Goal: Information Seeking & Learning: Learn about a topic

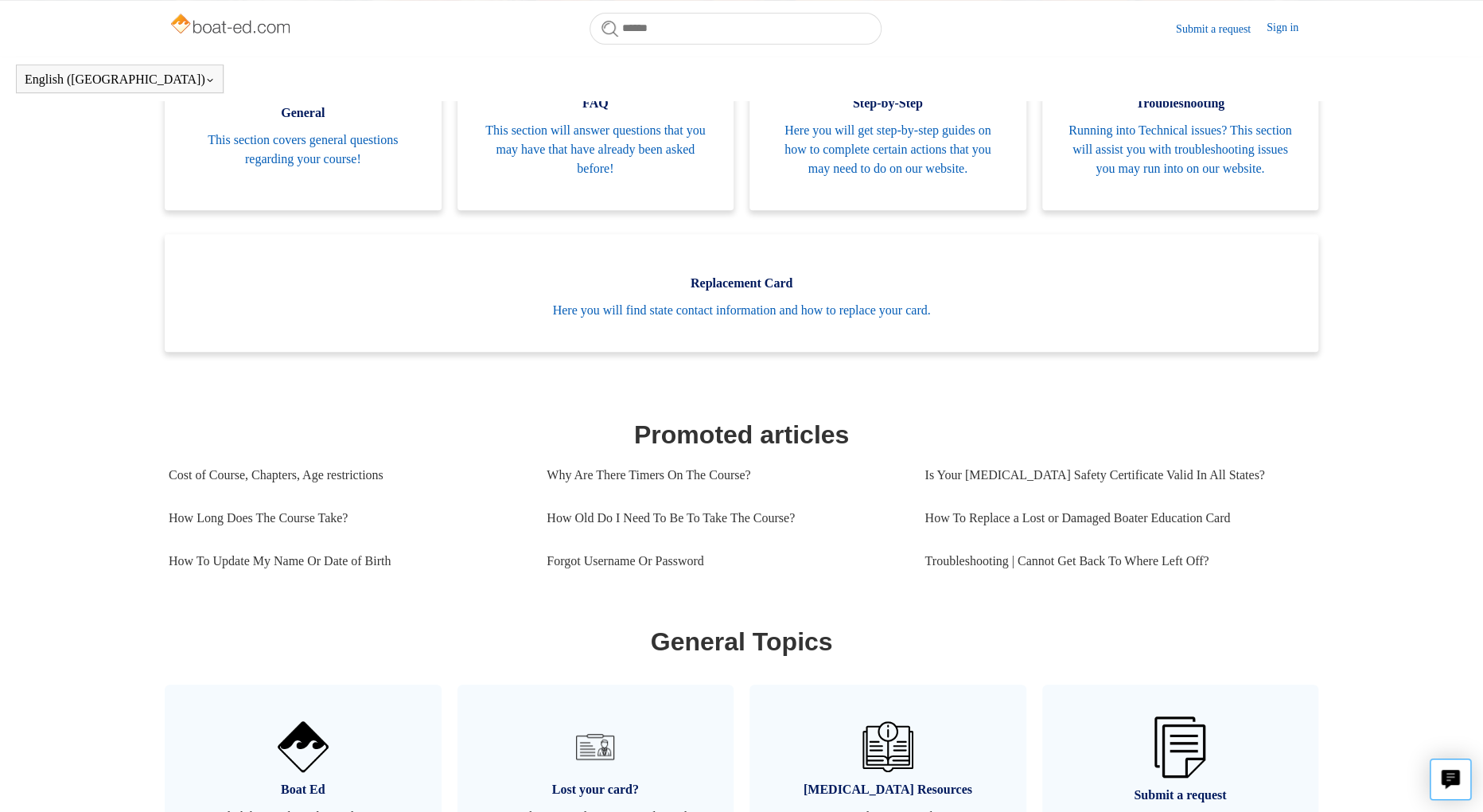
scroll to position [304, 0]
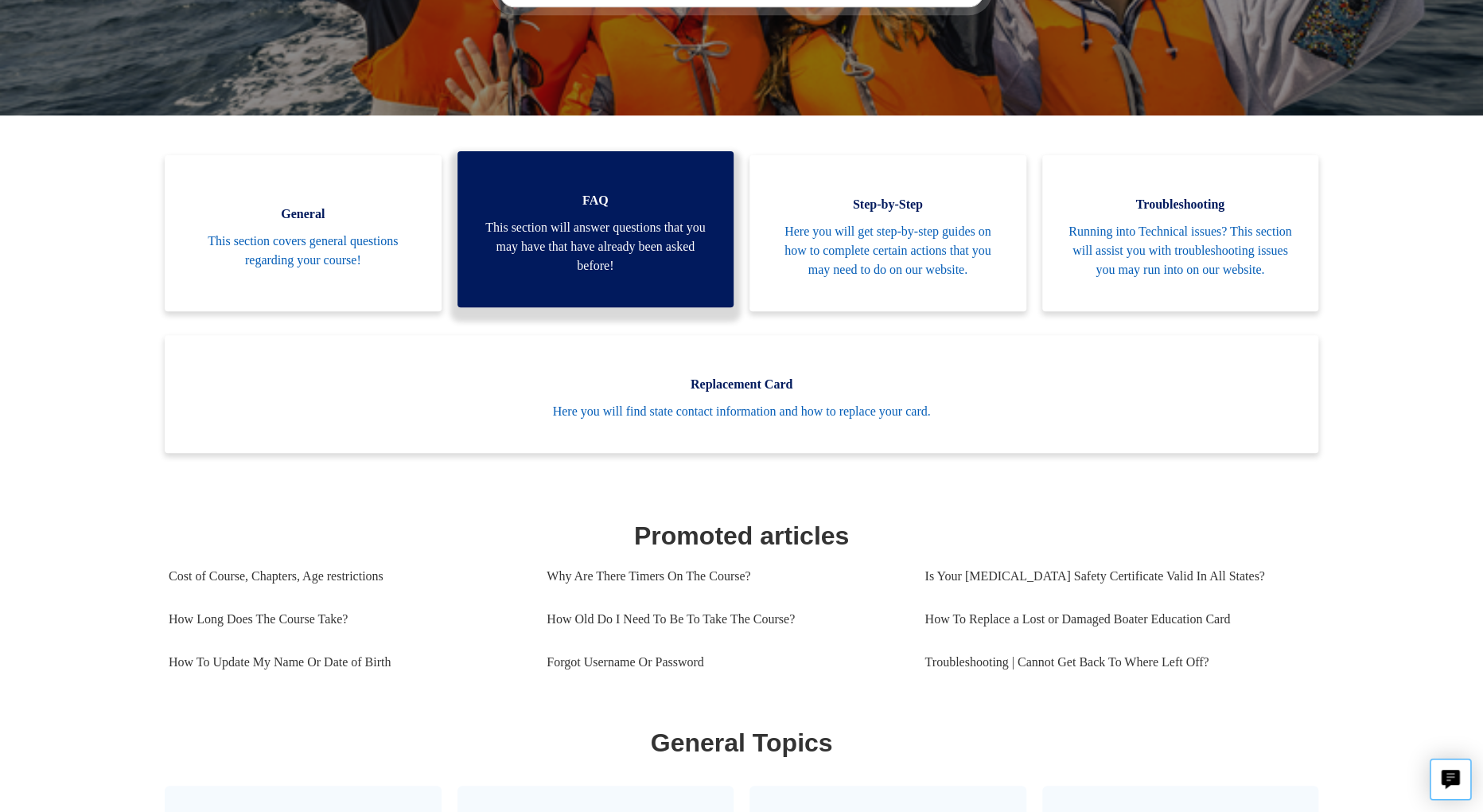
click at [594, 275] on span "This section will answer questions that you may have that have already been ask…" at bounding box center [596, 247] width 229 height 57
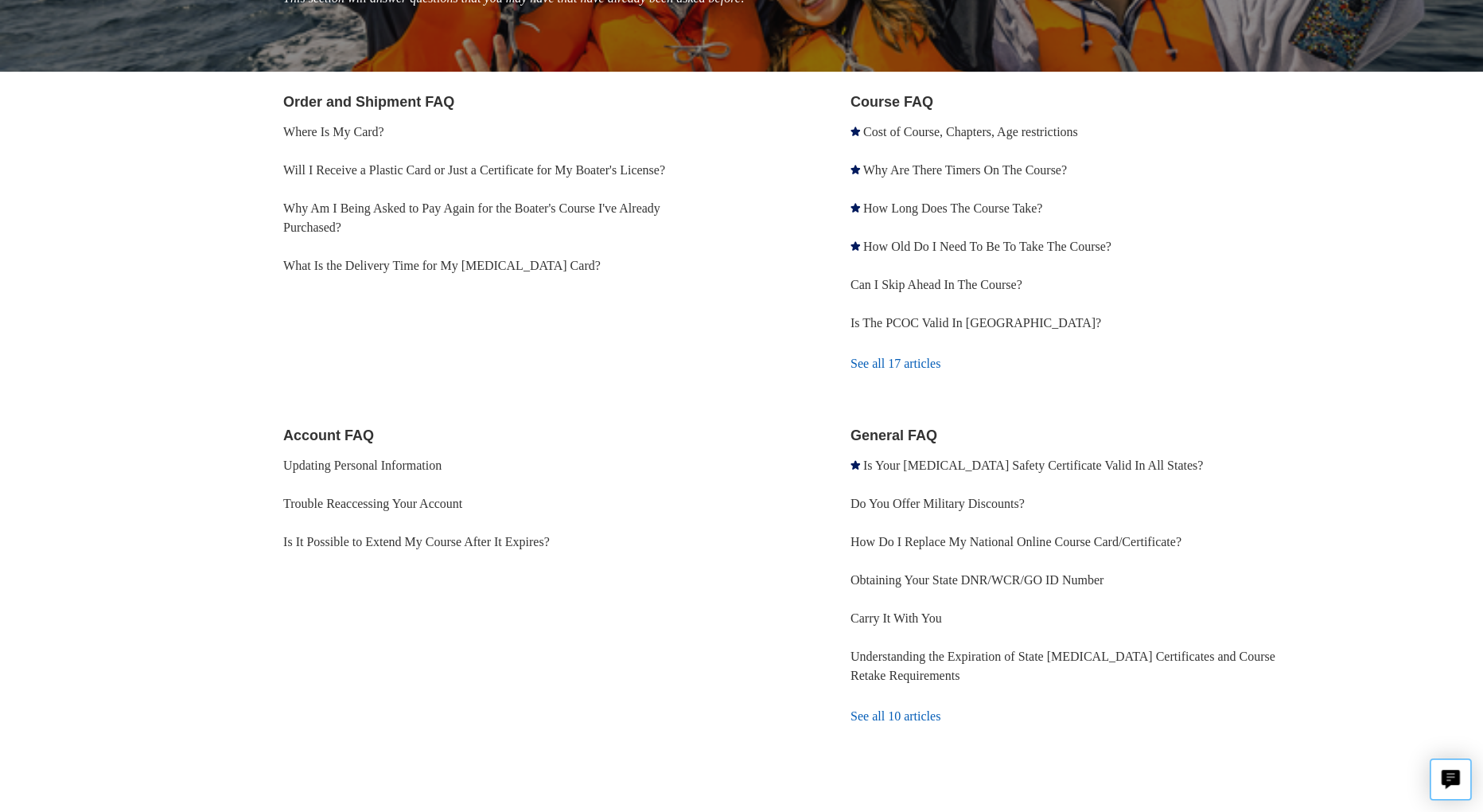
scroll to position [206, 0]
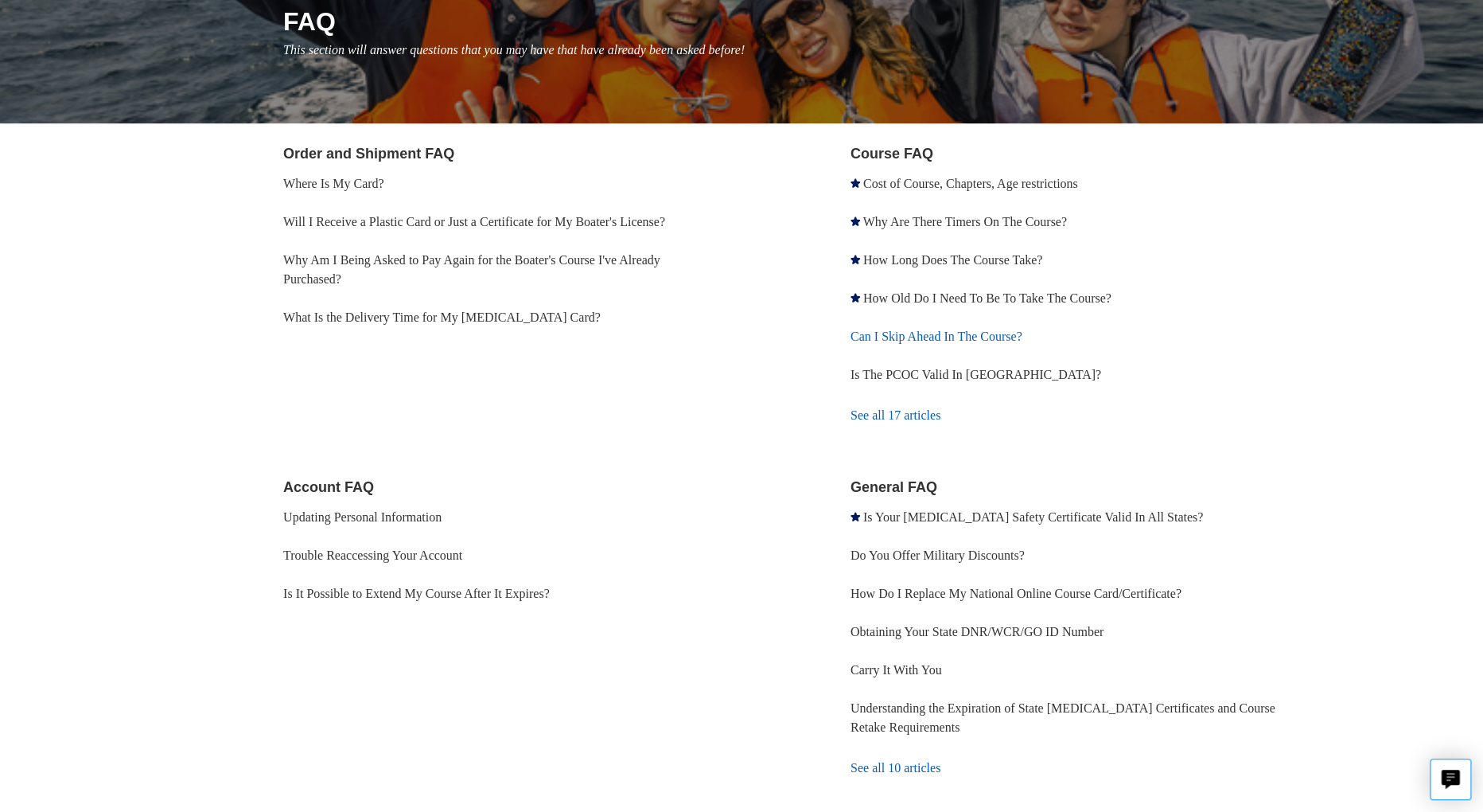
click at [1007, 343] on link "Can I Skip Ahead In The Course?" at bounding box center [937, 336] width 172 height 14
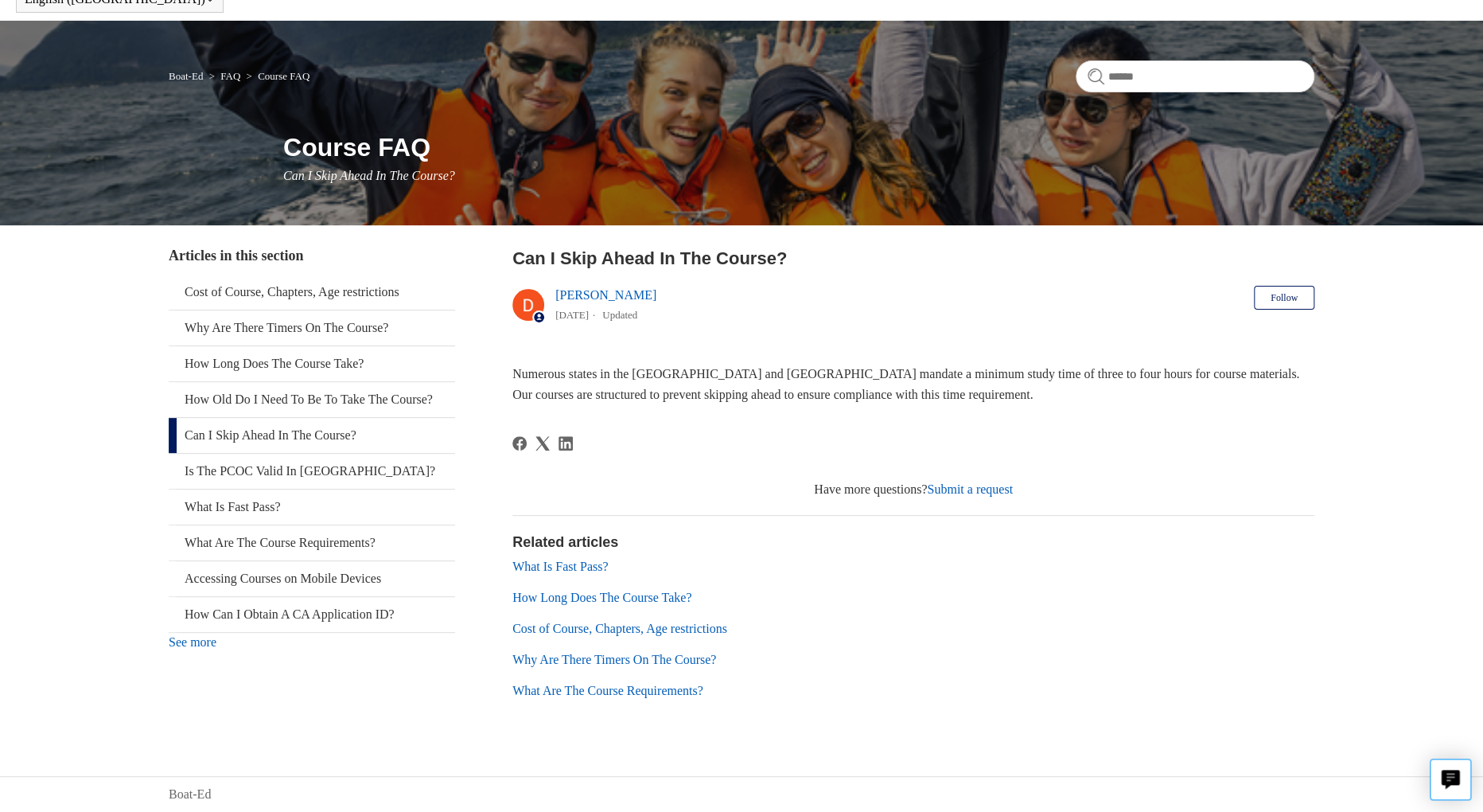
scroll to position [361, 0]
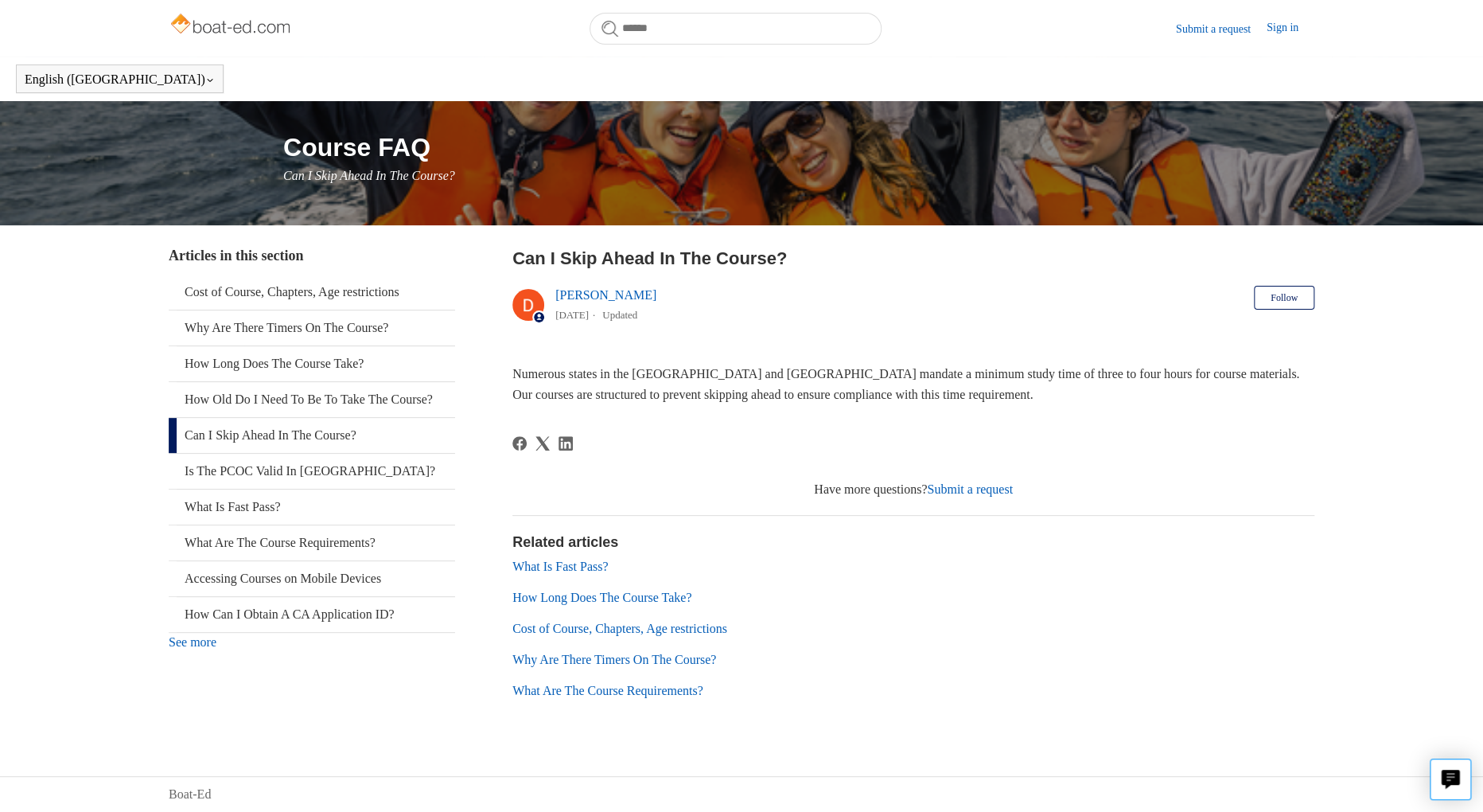
click at [608, 560] on link "What Is Fast Pass?" at bounding box center [560, 566] width 96 height 14
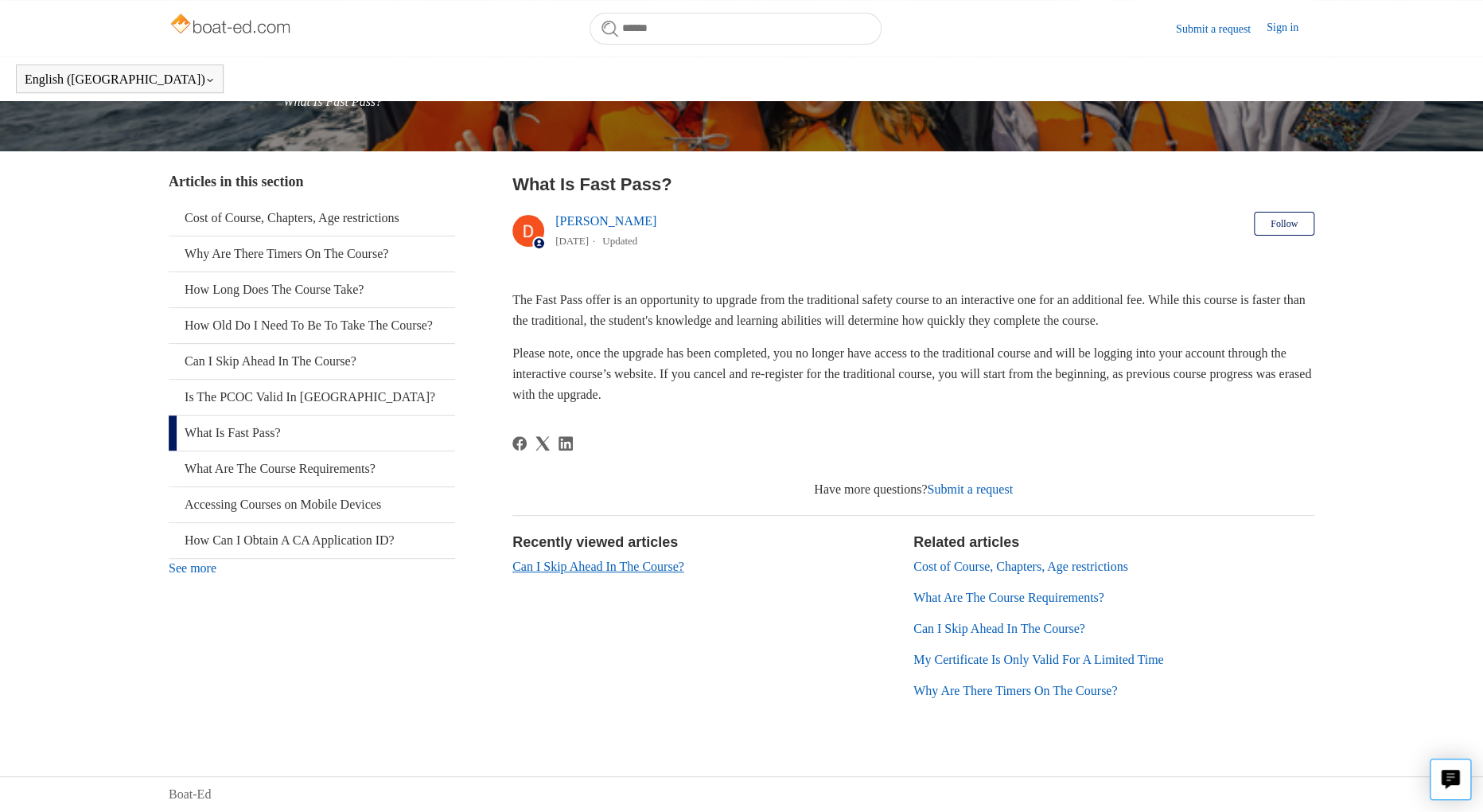
scroll to position [406, 0]
click at [1070, 591] on link "What Are The Course Requirements?" at bounding box center [1009, 597] width 191 height 14
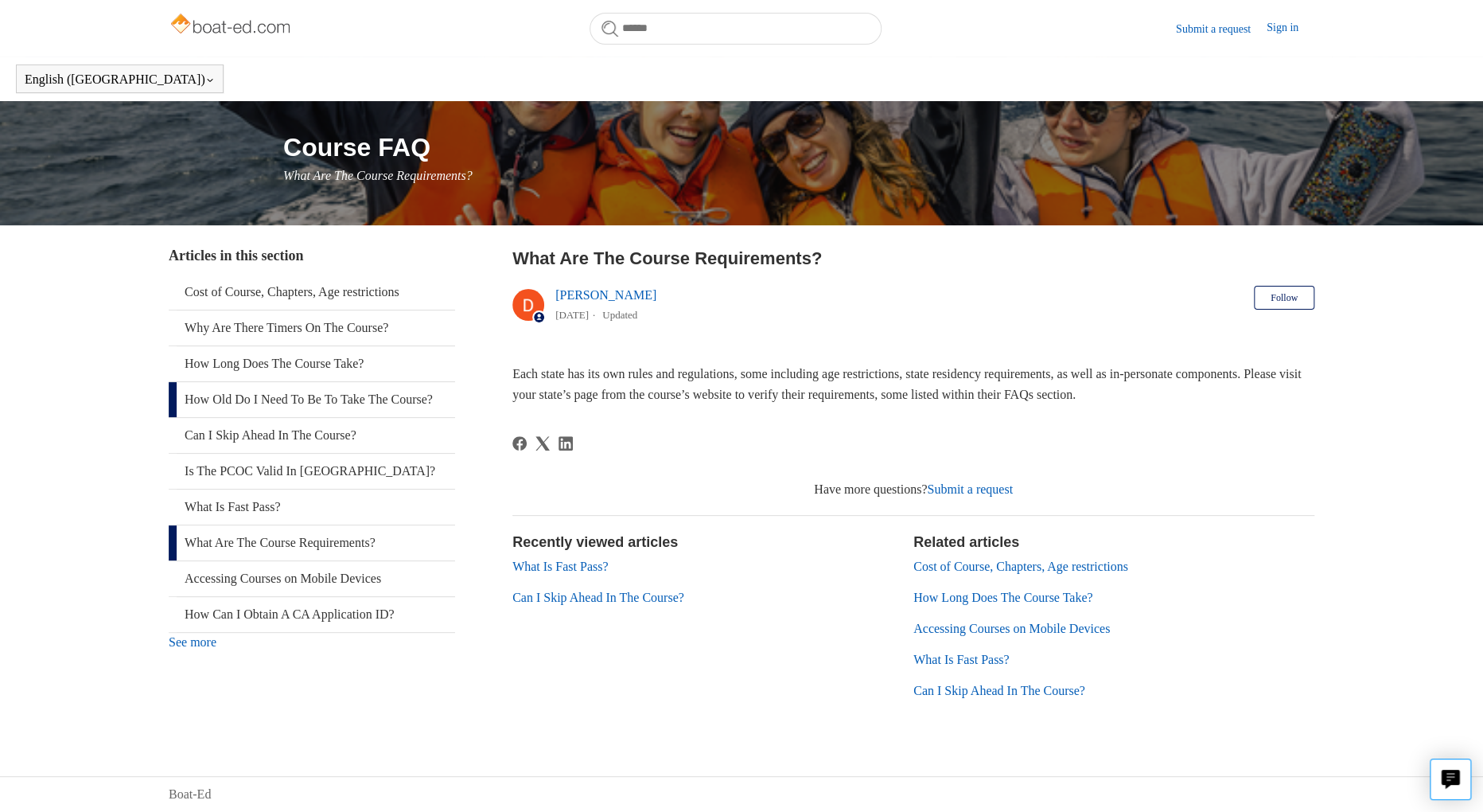
scroll to position [390, 0]
click at [205, 649] on link "See more" at bounding box center [193, 642] width 48 height 14
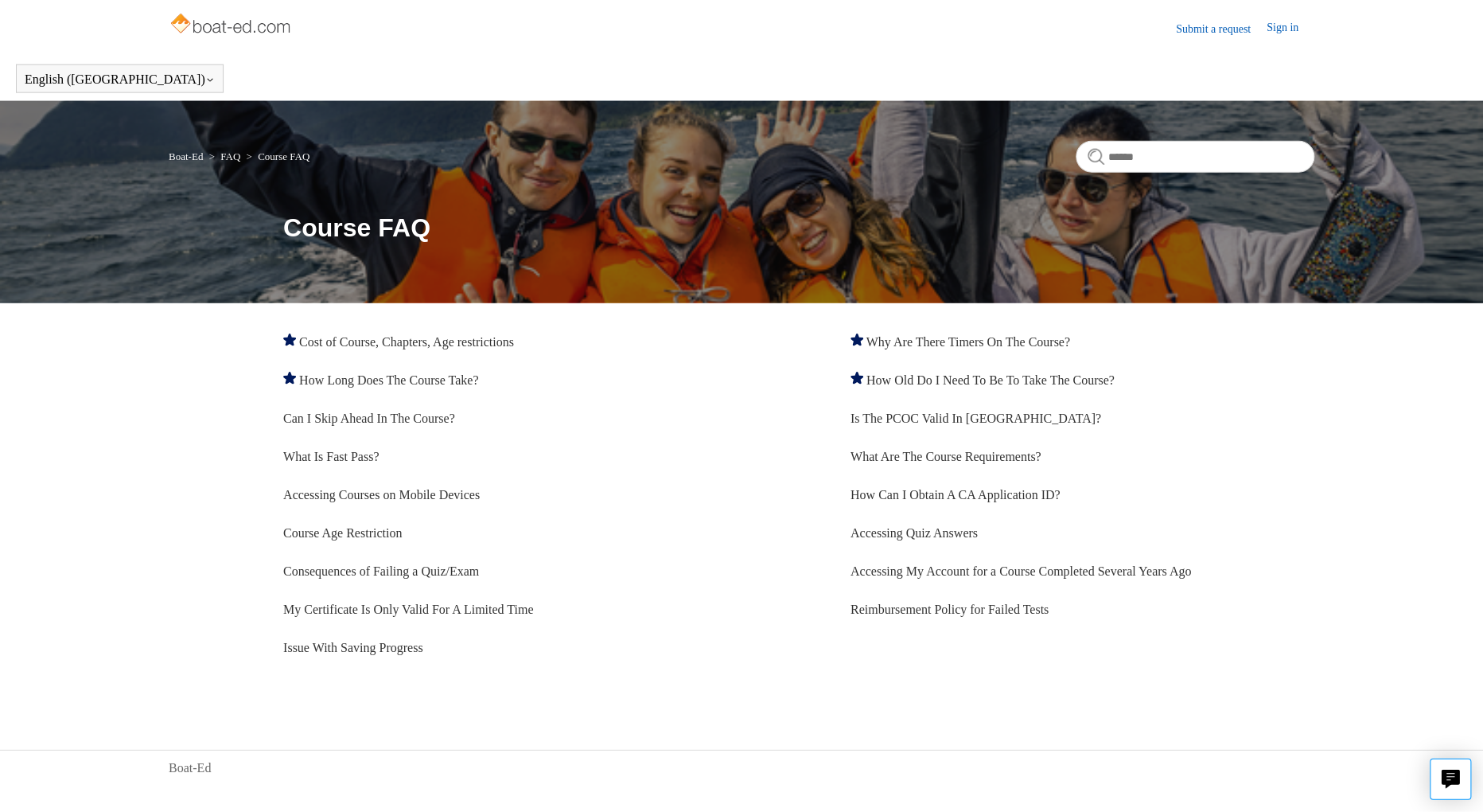
scroll to position [102, 0]
click at [438, 335] on link "Cost of Course, Chapters, Age restrictions" at bounding box center [406, 342] width 215 height 14
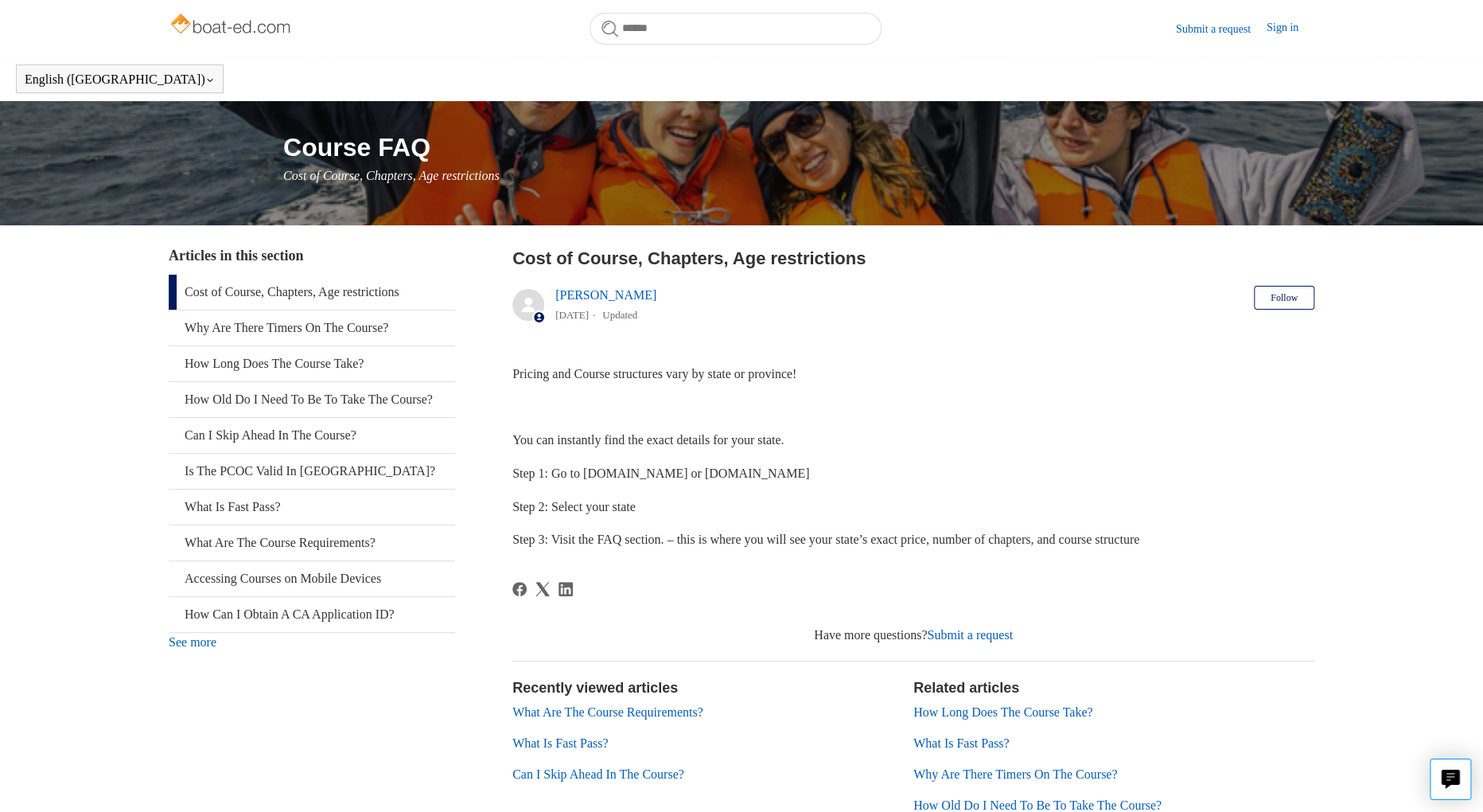
scroll to position [5, 0]
